Goal: Task Accomplishment & Management: Manage account settings

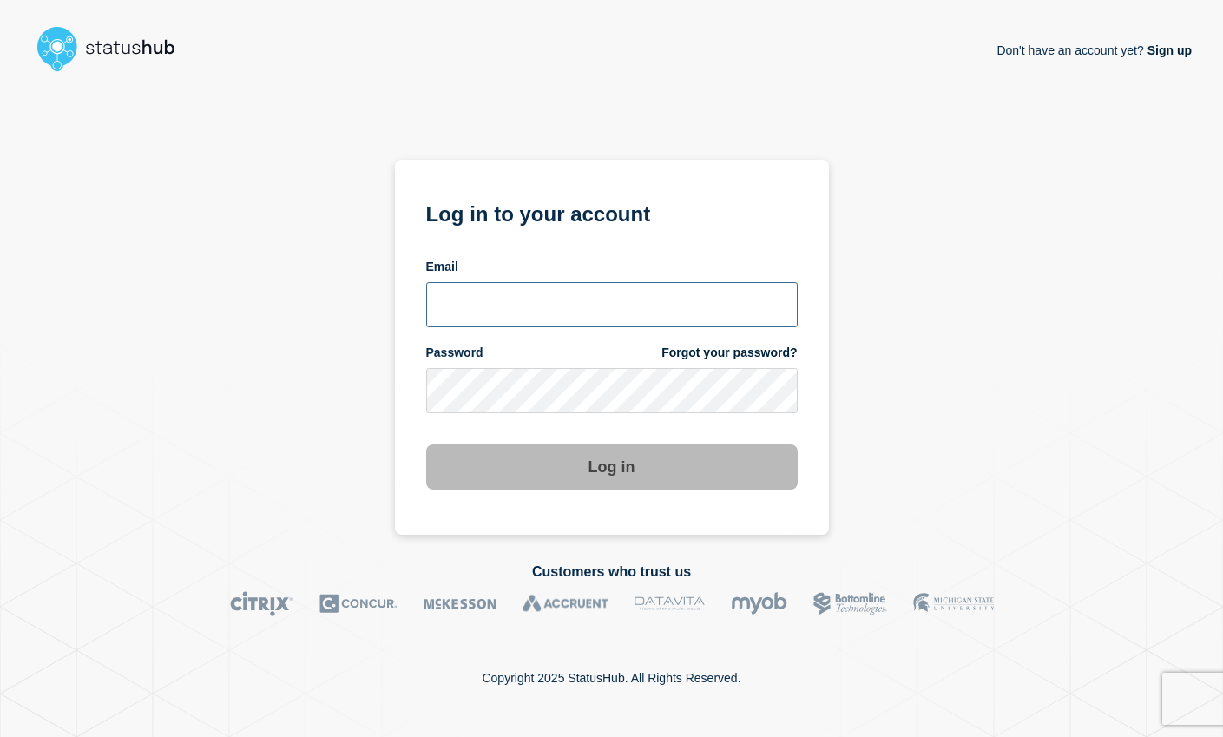
type input "[EMAIL_ADDRESS][DOMAIN_NAME]"
click at [636, 471] on button "Log in" at bounding box center [611, 466] width 371 height 45
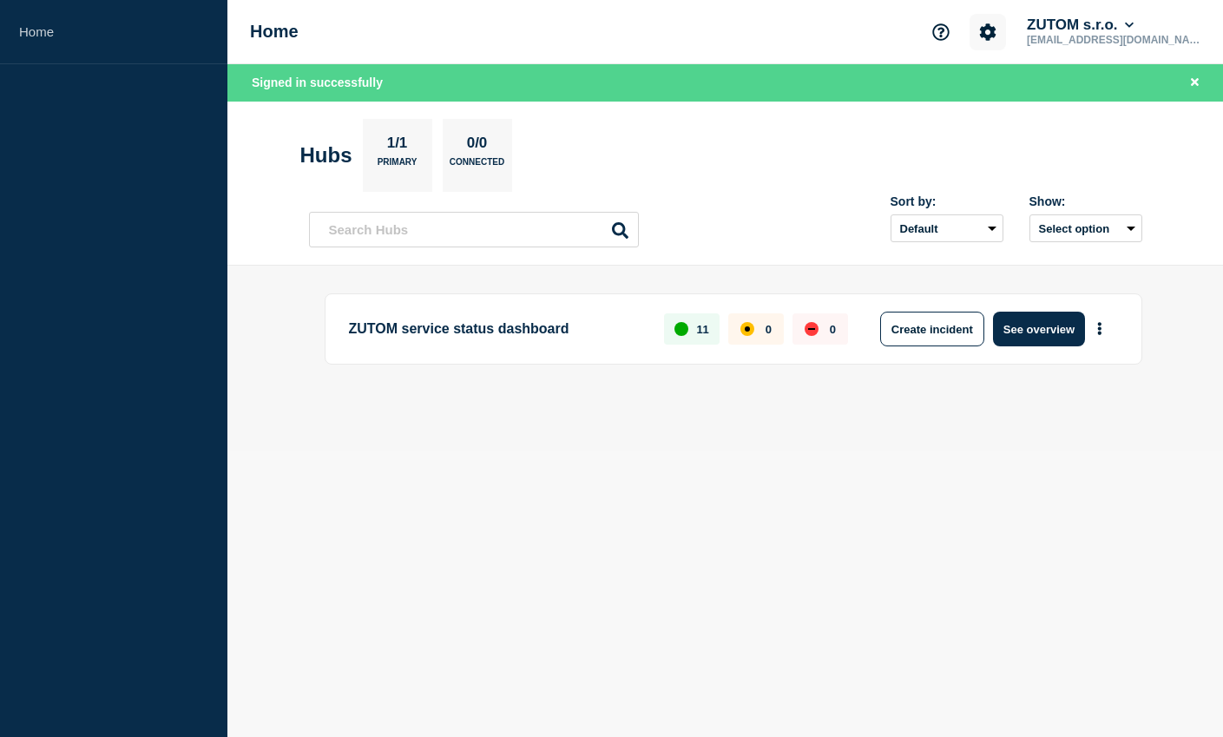
click at [996, 36] on icon "Account settings" at bounding box center [987, 31] width 17 height 17
click at [1009, 153] on link "Billing" at bounding box center [1023, 146] width 35 height 15
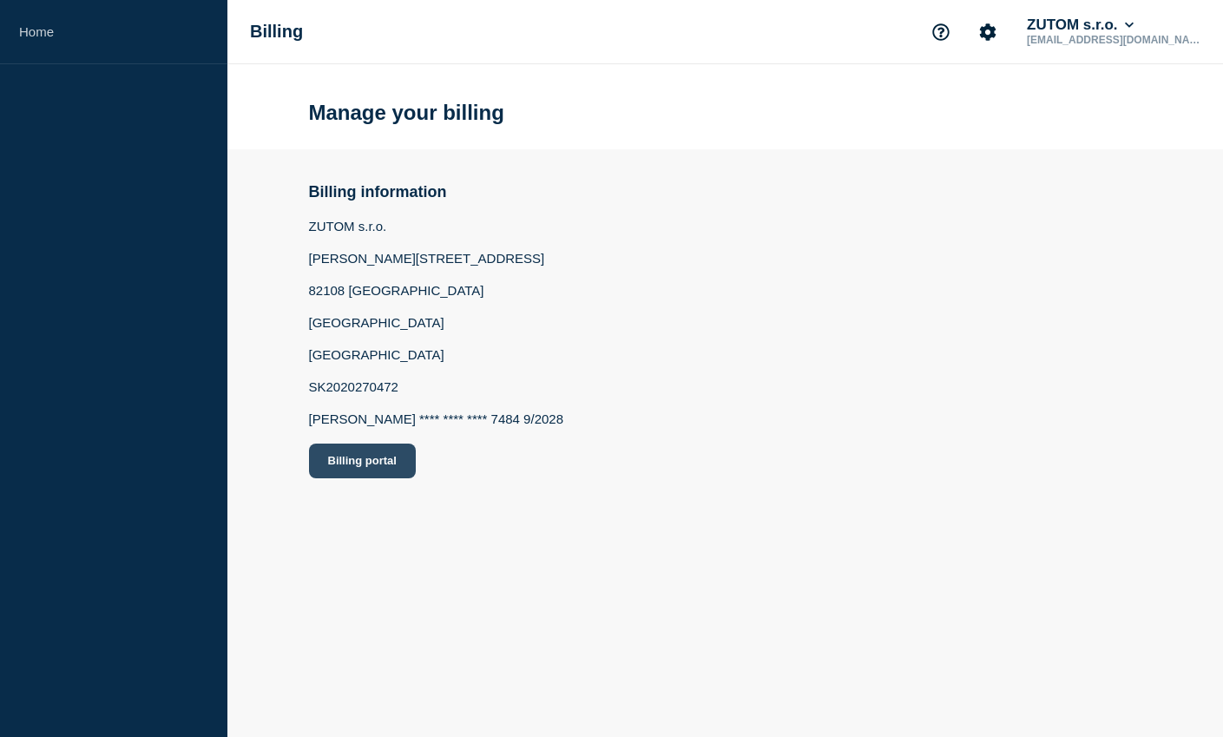
click at [365, 478] on button "Billing portal" at bounding box center [362, 461] width 107 height 35
click at [1132, 25] on button "ZUTOM s.r.o." at bounding box center [1080, 24] width 114 height 17
click at [1148, 240] on button "Log out" at bounding box center [1127, 233] width 43 height 15
